Goal: Use online tool/utility

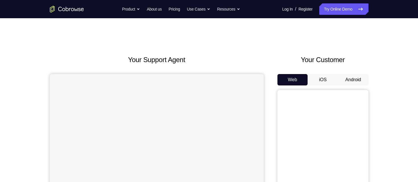
click at [352, 84] on button "Android" at bounding box center [353, 79] width 30 height 11
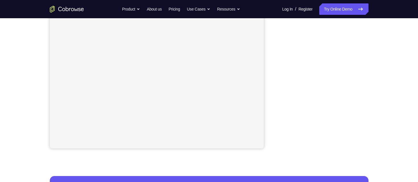
scroll to position [83, 0]
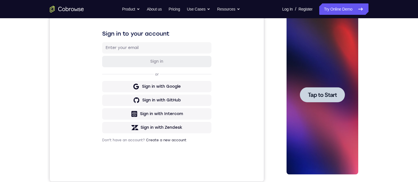
click at [321, 88] on div at bounding box center [322, 94] width 45 height 15
click at [320, 53] on div at bounding box center [322, 94] width 72 height 159
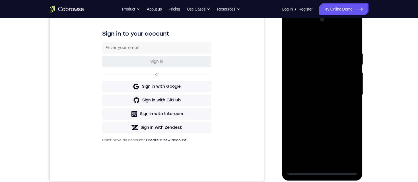
click at [318, 170] on div at bounding box center [322, 94] width 72 height 159
click at [321, 170] on div at bounding box center [322, 94] width 72 height 159
click at [348, 143] on div at bounding box center [322, 94] width 72 height 159
click at [291, 30] on div at bounding box center [322, 94] width 72 height 159
click at [346, 92] on div at bounding box center [322, 94] width 72 height 159
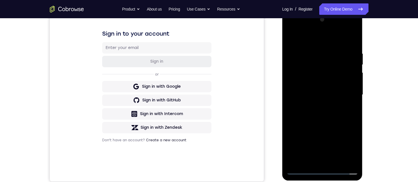
click at [345, 92] on div at bounding box center [322, 94] width 72 height 159
click at [343, 97] on div at bounding box center [322, 94] width 72 height 159
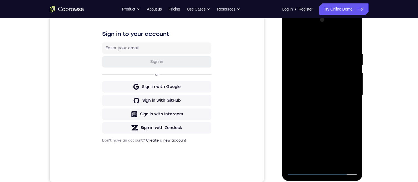
click at [348, 92] on div at bounding box center [322, 94] width 72 height 159
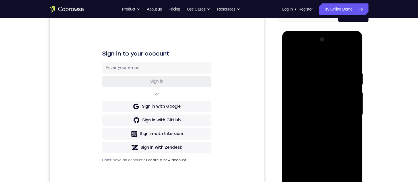
scroll to position [88, 0]
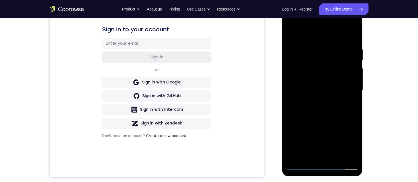
click at [315, 156] on div at bounding box center [322, 90] width 72 height 159
click at [315, 157] on div at bounding box center [322, 90] width 72 height 159
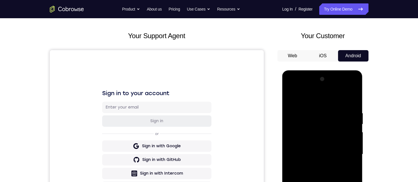
scroll to position [74, 0]
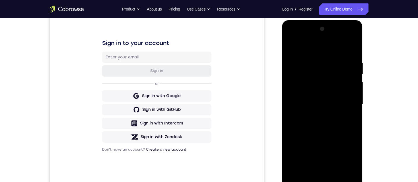
click at [315, 171] on div at bounding box center [322, 103] width 72 height 159
click at [315, 170] on div at bounding box center [322, 103] width 72 height 159
click at [313, 172] on div at bounding box center [322, 103] width 72 height 159
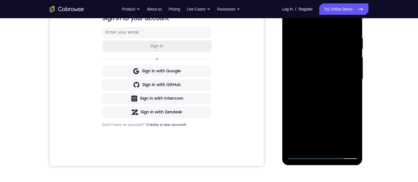
click at [316, 146] on div at bounding box center [322, 79] width 72 height 159
click at [316, 148] on div at bounding box center [322, 79] width 72 height 159
click at [314, 146] on div at bounding box center [322, 79] width 72 height 159
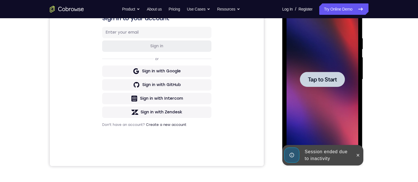
click at [321, 83] on div at bounding box center [322, 79] width 45 height 15
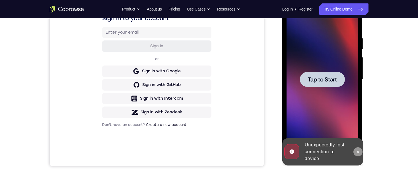
click at [356, 148] on button at bounding box center [357, 151] width 9 height 9
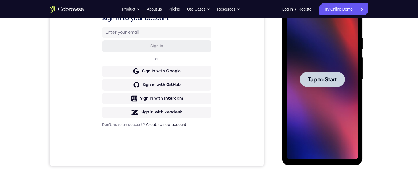
click at [325, 73] on div at bounding box center [322, 79] width 45 height 15
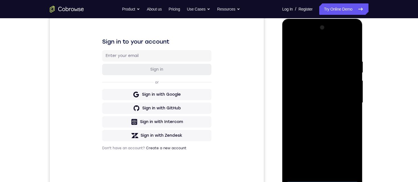
scroll to position [84, 0]
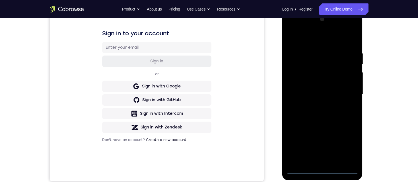
click at [322, 170] on div at bounding box center [322, 94] width 72 height 159
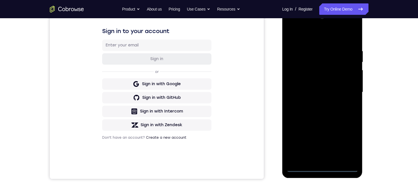
click at [346, 140] on div at bounding box center [322, 92] width 72 height 159
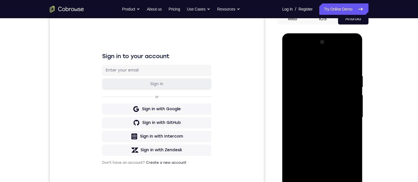
scroll to position [60, 0]
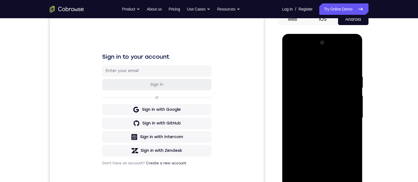
click at [323, 63] on div at bounding box center [322, 117] width 72 height 159
click at [348, 115] on div at bounding box center [322, 117] width 72 height 159
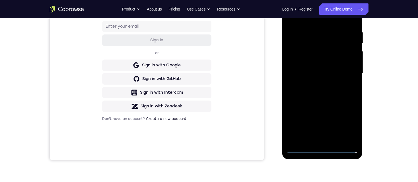
scroll to position [107, 0]
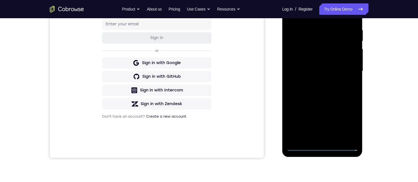
click at [379, 68] on div "Your Support Agent Your Customer Web iOS Android Next Steps We’d be happy to gi…" at bounding box center [209, 98] width 364 height 375
click at [345, 69] on div at bounding box center [322, 70] width 72 height 159
click at [310, 84] on div at bounding box center [322, 70] width 72 height 159
click at [348, 70] on div at bounding box center [322, 70] width 72 height 159
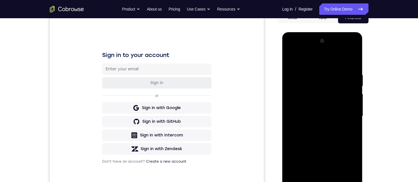
scroll to position [110, 0]
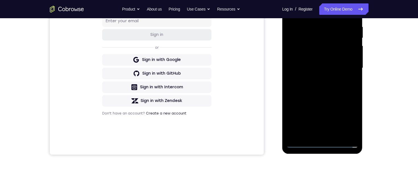
click at [316, 77] on div at bounding box center [322, 67] width 72 height 159
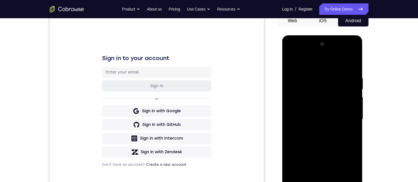
scroll to position [70, 0]
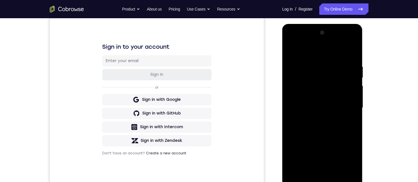
click at [327, 99] on div at bounding box center [322, 107] width 72 height 159
click at [329, 95] on div at bounding box center [322, 107] width 72 height 159
click at [317, 104] on div at bounding box center [322, 107] width 72 height 159
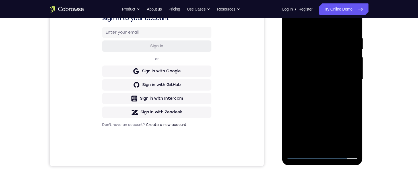
scroll to position [119, 0]
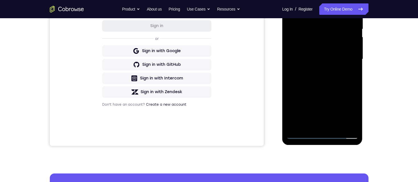
click at [304, 137] on div at bounding box center [322, 59] width 72 height 159
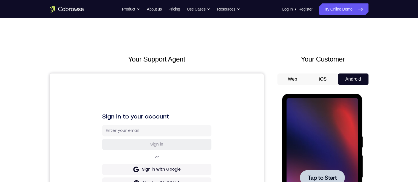
scroll to position [0, 0]
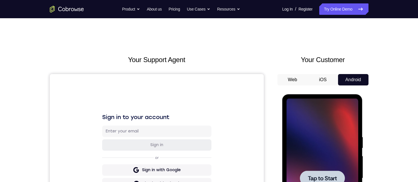
click at [312, 121] on div at bounding box center [322, 177] width 72 height 159
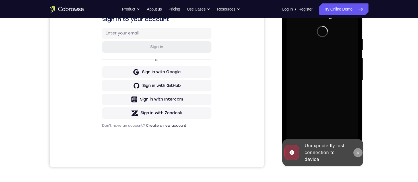
click at [359, 154] on icon at bounding box center [358, 152] width 5 height 5
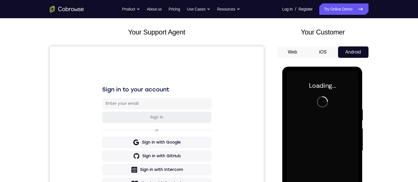
scroll to position [33, 0]
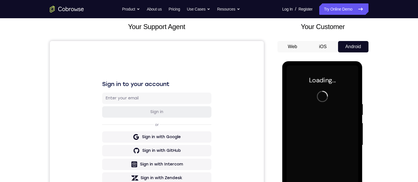
click at [320, 45] on button "iOS" at bounding box center [323, 46] width 30 height 11
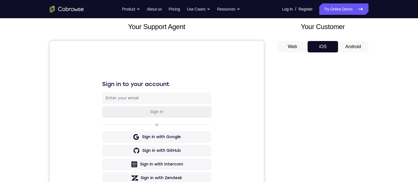
click at [346, 45] on button "Android" at bounding box center [353, 46] width 30 height 11
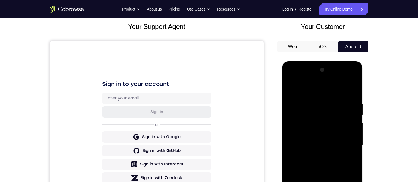
scroll to position [116, 0]
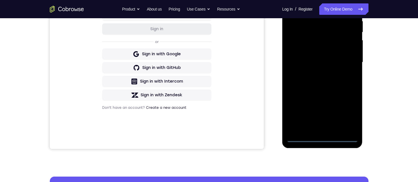
click at [325, 136] on div at bounding box center [322, 62] width 72 height 159
click at [323, 137] on div at bounding box center [322, 62] width 72 height 159
click at [345, 114] on div at bounding box center [322, 62] width 72 height 159
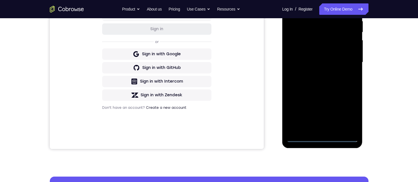
click at [350, 113] on div at bounding box center [322, 62] width 72 height 159
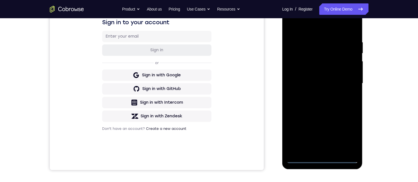
scroll to position [85, 0]
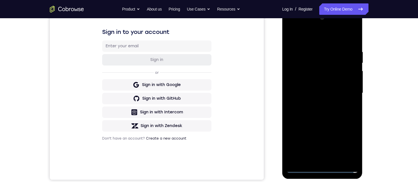
click at [322, 41] on div at bounding box center [322, 92] width 72 height 159
click at [311, 36] on div at bounding box center [322, 92] width 72 height 159
click at [348, 94] on div at bounding box center [322, 92] width 72 height 159
click at [314, 104] on div at bounding box center [322, 92] width 72 height 159
click at [315, 104] on div at bounding box center [322, 92] width 72 height 159
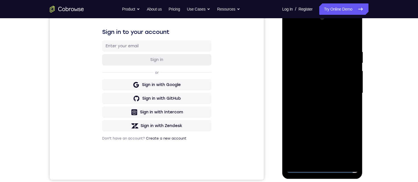
click at [315, 104] on div at bounding box center [322, 92] width 72 height 159
click at [314, 104] on div at bounding box center [322, 92] width 72 height 159
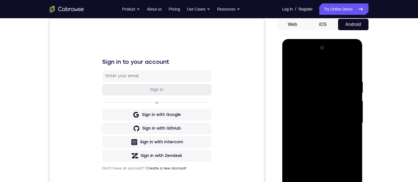
scroll to position [75, 0]
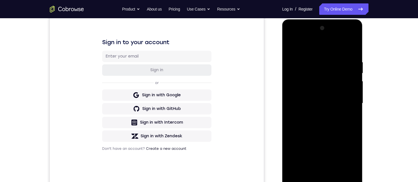
click at [301, 100] on div at bounding box center [322, 103] width 72 height 159
click at [307, 91] on div at bounding box center [322, 103] width 72 height 159
click at [335, 104] on div at bounding box center [322, 103] width 72 height 159
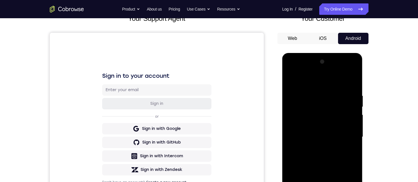
scroll to position [108, 0]
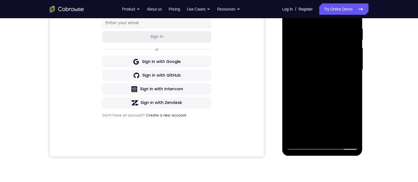
click at [347, 91] on div at bounding box center [322, 69] width 72 height 159
click at [349, 88] on div at bounding box center [322, 69] width 72 height 159
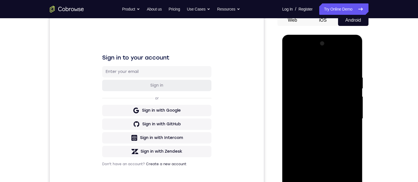
scroll to position [67, 0]
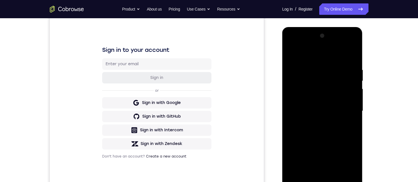
click at [322, 130] on div at bounding box center [322, 110] width 72 height 159
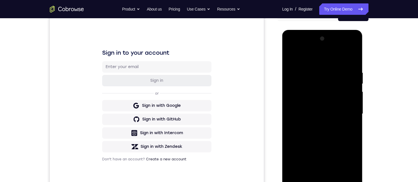
click at [348, 57] on div at bounding box center [322, 113] width 72 height 159
click at [345, 59] on div at bounding box center [322, 113] width 72 height 159
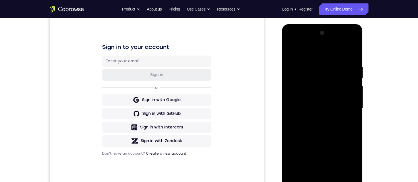
scroll to position [79, 0]
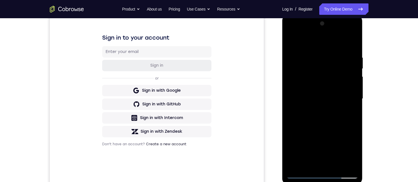
click at [334, 98] on div at bounding box center [322, 98] width 72 height 159
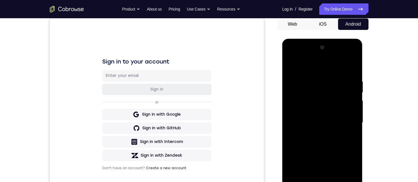
scroll to position [50, 0]
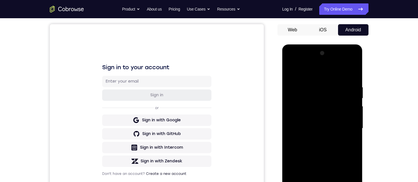
click at [332, 121] on div at bounding box center [322, 128] width 72 height 159
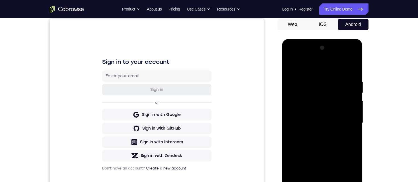
scroll to position [100, 0]
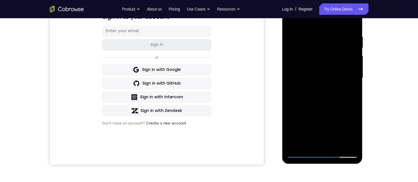
click at [338, 131] on div at bounding box center [322, 77] width 72 height 159
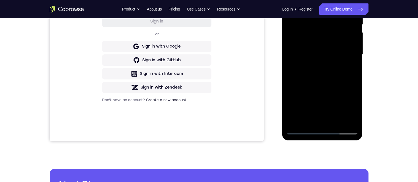
scroll to position [101, 0]
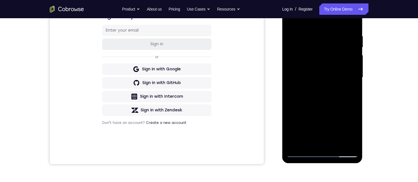
click at [340, 97] on div at bounding box center [322, 77] width 72 height 159
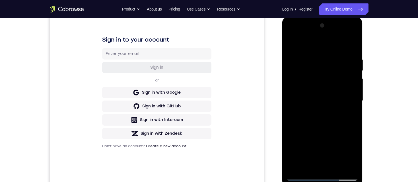
scroll to position [74, 0]
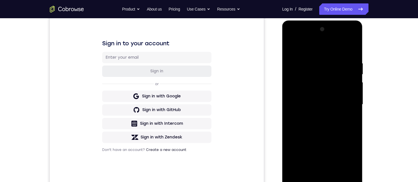
click at [333, 119] on div at bounding box center [322, 104] width 72 height 159
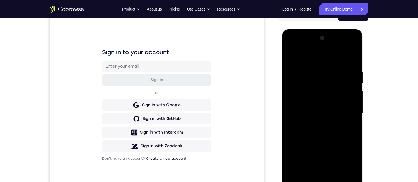
click at [318, 135] on div at bounding box center [322, 113] width 72 height 159
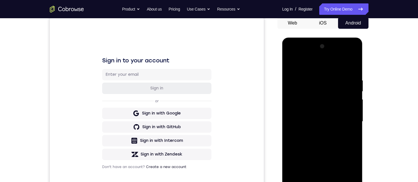
scroll to position [68, 0]
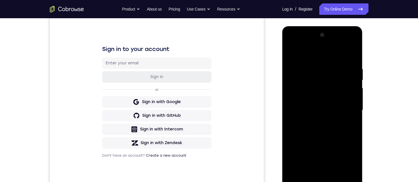
click at [337, 125] on div at bounding box center [322, 109] width 72 height 159
click at [344, 125] on div at bounding box center [322, 110] width 72 height 159
click at [342, 131] on div at bounding box center [322, 110] width 72 height 159
click at [352, 122] on div at bounding box center [322, 110] width 72 height 159
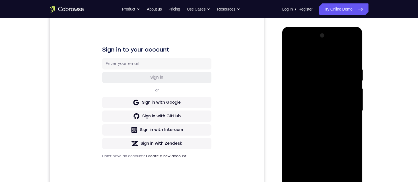
scroll to position [79, 0]
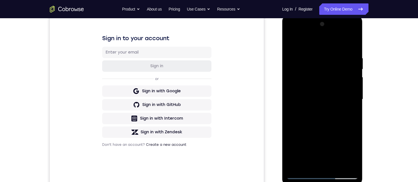
click at [335, 108] on div at bounding box center [322, 99] width 72 height 159
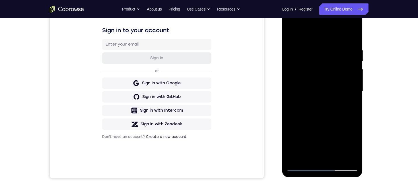
scroll to position [90, 0]
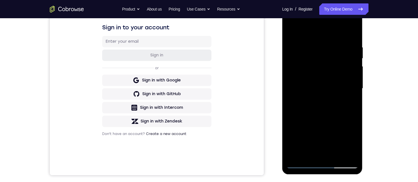
click at [321, 162] on div at bounding box center [322, 88] width 72 height 159
click at [295, 82] on div at bounding box center [322, 88] width 72 height 159
click at [334, 92] on div at bounding box center [322, 88] width 72 height 159
click at [332, 152] on div at bounding box center [322, 88] width 72 height 159
click at [325, 67] on div at bounding box center [322, 88] width 72 height 159
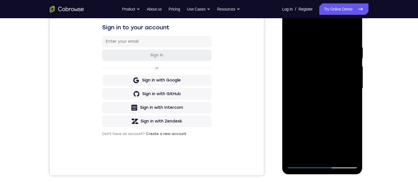
click at [337, 53] on div at bounding box center [322, 88] width 72 height 159
click at [337, 67] on div at bounding box center [322, 88] width 72 height 159
click at [340, 152] on div at bounding box center [322, 88] width 72 height 159
click at [344, 152] on div at bounding box center [322, 88] width 72 height 159
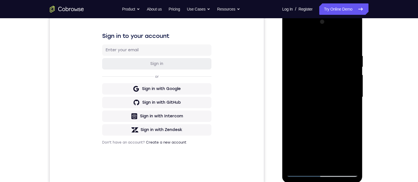
click at [302, 163] on div at bounding box center [322, 96] width 72 height 159
drag, startPoint x: 346, startPoint y: 91, endPoint x: 645, endPoint y: 106, distance: 299.4
click at [346, 91] on div at bounding box center [322, 96] width 72 height 159
click at [322, 61] on div at bounding box center [322, 96] width 72 height 159
click at [327, 172] on div at bounding box center [322, 96] width 72 height 159
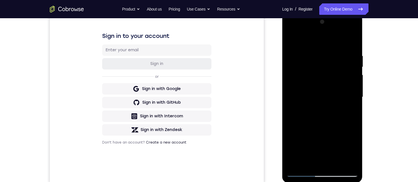
click at [323, 174] on div at bounding box center [322, 96] width 72 height 159
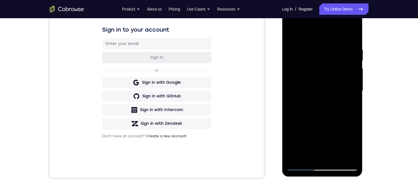
click at [350, 142] on div at bounding box center [322, 90] width 72 height 159
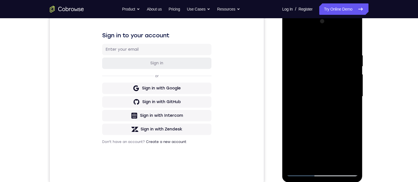
scroll to position [83, 0]
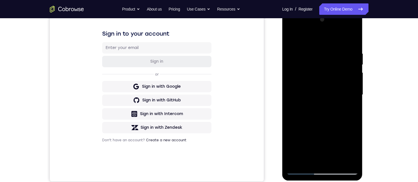
click at [340, 92] on div at bounding box center [322, 94] width 72 height 159
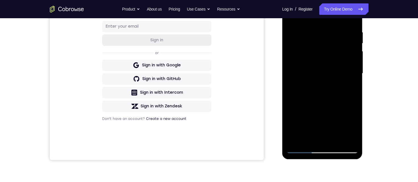
click at [339, 91] on div at bounding box center [322, 73] width 72 height 159
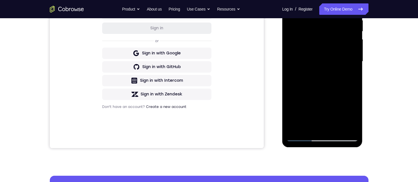
scroll to position [117, 0]
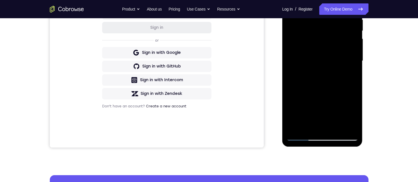
click at [302, 136] on div at bounding box center [322, 60] width 72 height 159
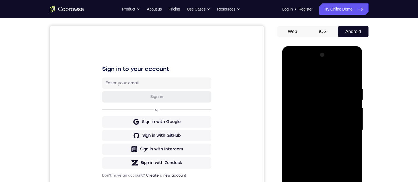
scroll to position [90, 0]
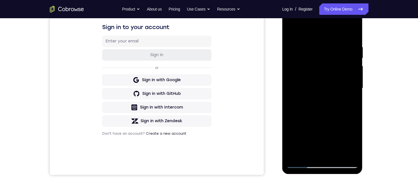
click at [339, 114] on div at bounding box center [322, 88] width 72 height 159
click at [341, 108] on div at bounding box center [322, 88] width 72 height 159
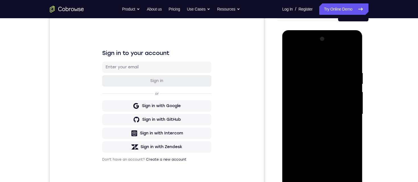
scroll to position [62, 0]
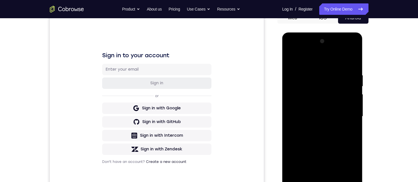
click at [333, 104] on div at bounding box center [322, 116] width 72 height 159
click at [335, 109] on div at bounding box center [322, 116] width 72 height 159
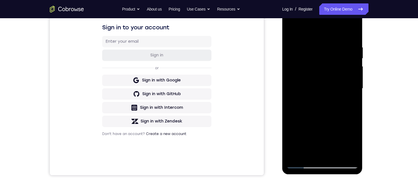
click at [336, 100] on div at bounding box center [322, 88] width 72 height 159
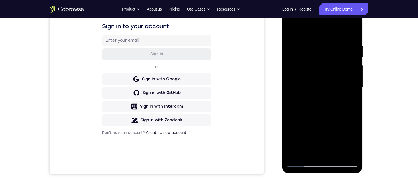
scroll to position [119, 0]
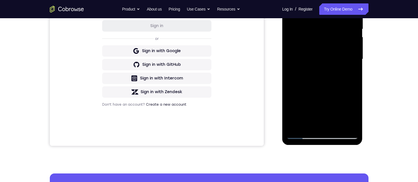
click at [319, 134] on div at bounding box center [322, 59] width 72 height 159
click at [320, 137] on div at bounding box center [322, 59] width 72 height 159
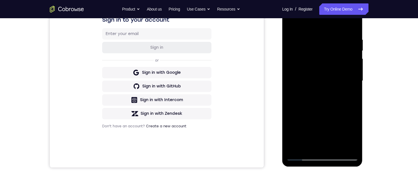
scroll to position [95, 0]
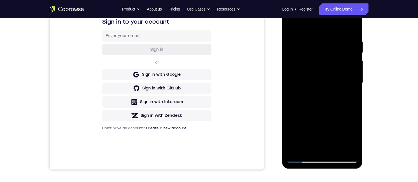
click at [296, 76] on div at bounding box center [322, 82] width 72 height 159
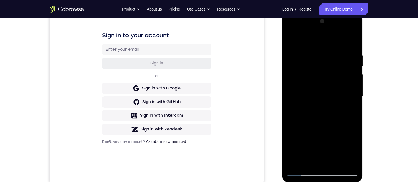
scroll to position [58, 0]
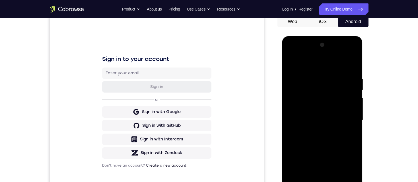
click at [291, 57] on div at bounding box center [322, 119] width 72 height 159
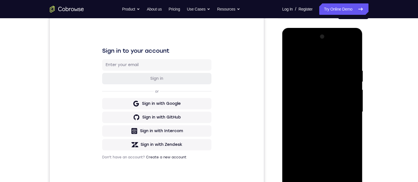
click at [338, 78] on div at bounding box center [322, 111] width 72 height 159
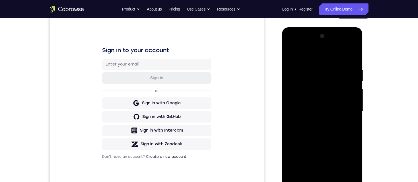
click at [292, 45] on div at bounding box center [322, 111] width 72 height 159
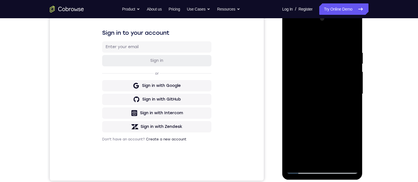
scroll to position [115, 0]
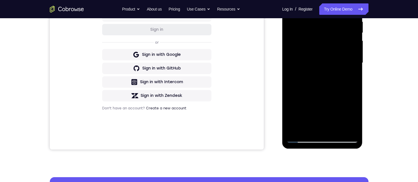
click at [304, 140] on div at bounding box center [322, 62] width 72 height 159
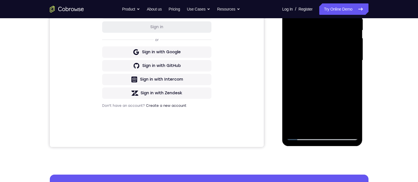
click at [341, 137] on div at bounding box center [322, 60] width 72 height 159
click at [329, 61] on div at bounding box center [322, 60] width 72 height 159
click at [333, 65] on div at bounding box center [322, 60] width 72 height 159
click at [346, 55] on div at bounding box center [322, 60] width 72 height 159
click at [343, 134] on div at bounding box center [322, 60] width 72 height 159
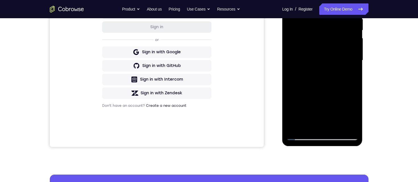
click at [343, 136] on div at bounding box center [322, 60] width 72 height 159
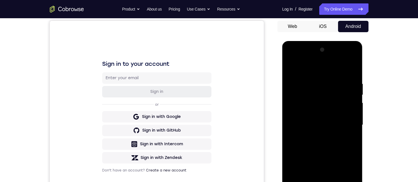
scroll to position [80, 0]
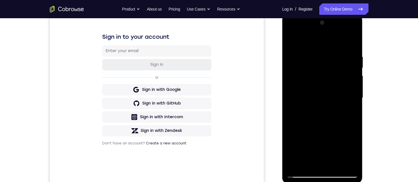
click at [320, 78] on div at bounding box center [322, 97] width 72 height 159
click at [337, 116] on div at bounding box center [322, 97] width 72 height 159
click at [324, 114] on div at bounding box center [322, 97] width 72 height 159
click at [305, 104] on div at bounding box center [322, 97] width 72 height 159
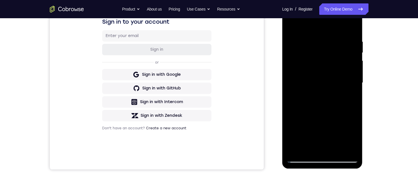
scroll to position [137, 0]
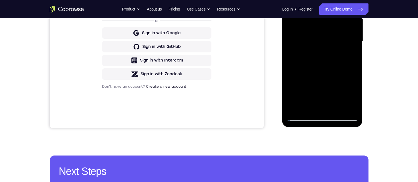
click at [346, 117] on div at bounding box center [322, 41] width 72 height 159
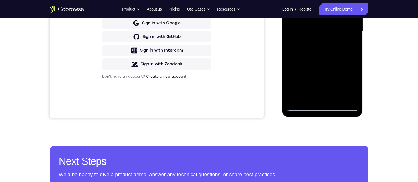
click at [319, 50] on div at bounding box center [322, 31] width 72 height 159
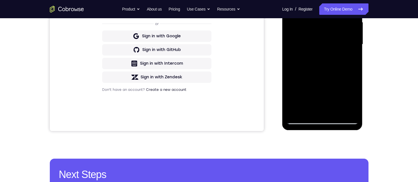
scroll to position [117, 0]
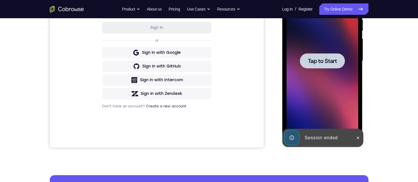
click at [323, 61] on span "Tap to Start" at bounding box center [322, 61] width 29 height 6
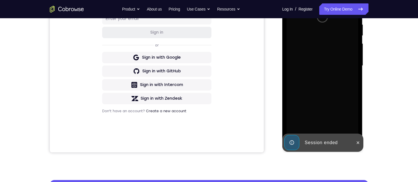
scroll to position [0, 0]
